Goal: Find specific page/section: Find specific page/section

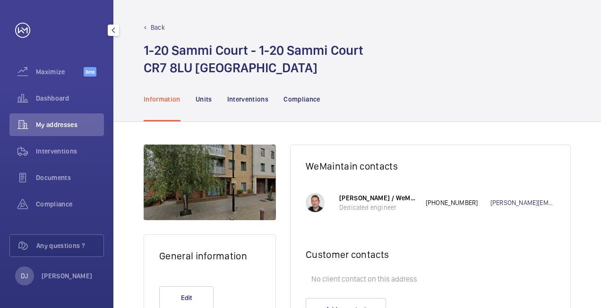
click at [69, 93] on div "Dashboard" at bounding box center [56, 98] width 95 height 23
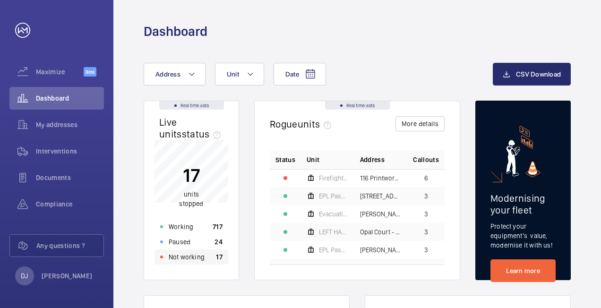
click at [199, 260] on p "Not working" at bounding box center [187, 256] width 36 height 9
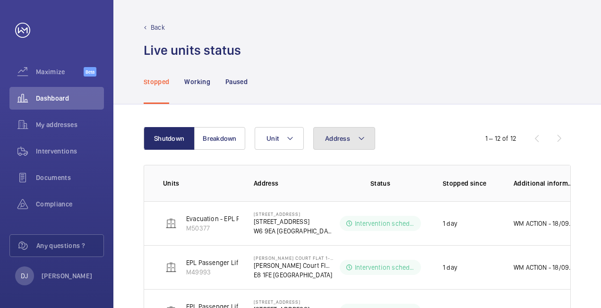
click at [340, 134] on button "Address" at bounding box center [344, 138] width 62 height 23
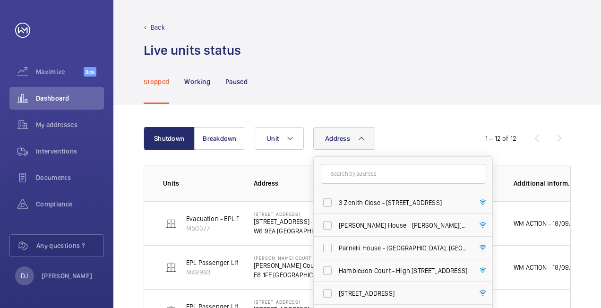
click at [362, 175] on input "text" at bounding box center [403, 174] width 164 height 20
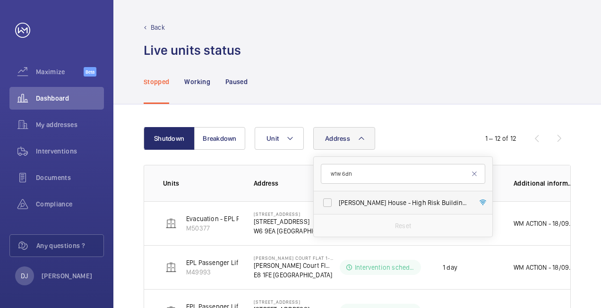
type input "w1w 6dn"
click at [364, 202] on span "[PERSON_NAME] House - High Risk Building - [PERSON_NAME][GEOGRAPHIC_DATA]" at bounding box center [404, 202] width 130 height 9
click at [337, 202] on input "[PERSON_NAME] House - High Risk Building - [PERSON_NAME][GEOGRAPHIC_DATA]" at bounding box center [327, 202] width 19 height 19
checkbox input "true"
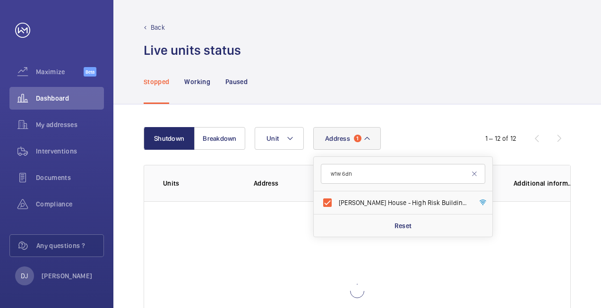
drag, startPoint x: 438, startPoint y: 103, endPoint x: 387, endPoint y: 106, distance: 50.2
click at [439, 103] on div "Stopped Working Paused" at bounding box center [357, 81] width 427 height 45
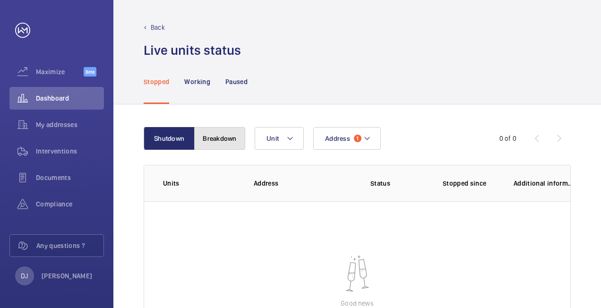
click at [218, 134] on button "Breakdown" at bounding box center [219, 138] width 51 height 23
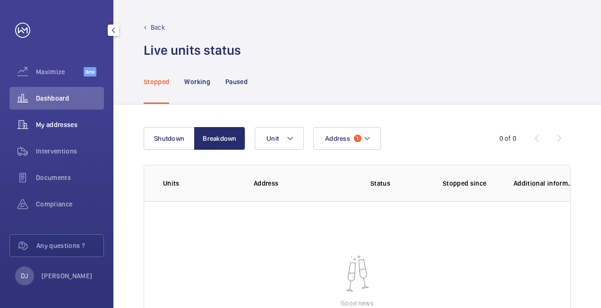
click at [63, 122] on span "My addresses" at bounding box center [70, 124] width 68 height 9
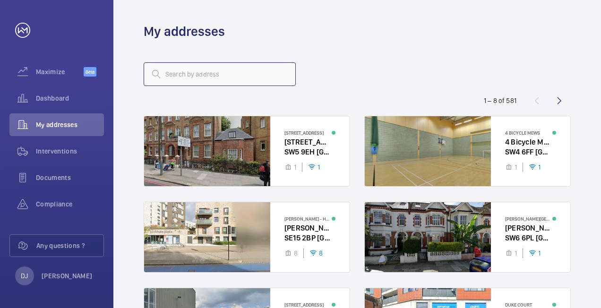
click at [256, 79] on input "text" at bounding box center [220, 74] width 152 height 24
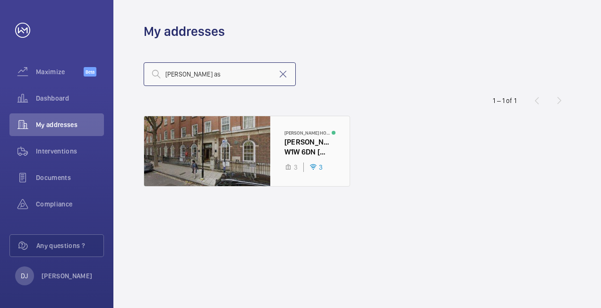
type input "[PERSON_NAME] as"
click at [284, 151] on div at bounding box center [247, 151] width 206 height 70
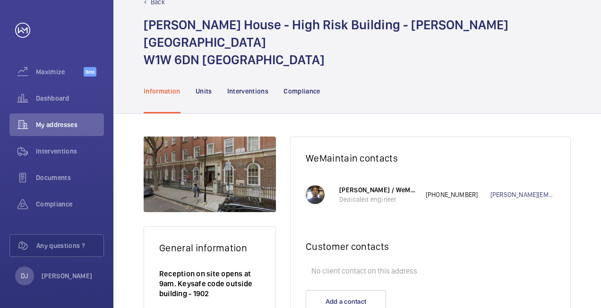
scroll to position [47, 0]
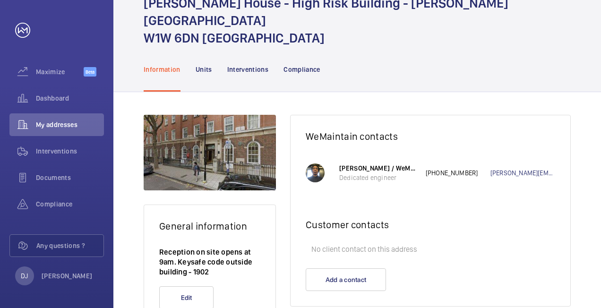
click at [193, 51] on nav "Information Units Interventions Compliance" at bounding box center [232, 69] width 177 height 45
click at [197, 65] on p "Units" at bounding box center [204, 69] width 17 height 9
